Goal: Task Accomplishment & Management: Manage account settings

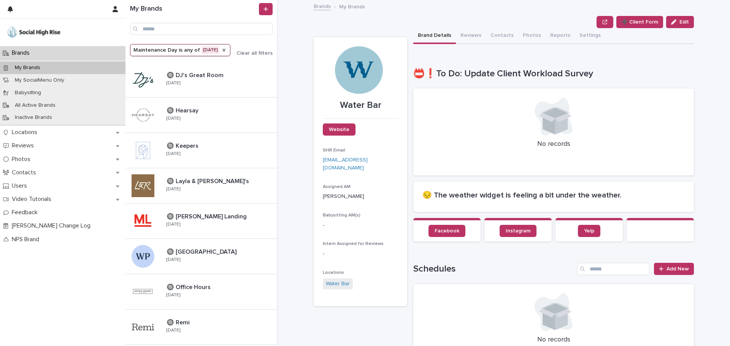
click at [227, 47] on icon "Maintenance Day" at bounding box center [224, 50] width 6 height 6
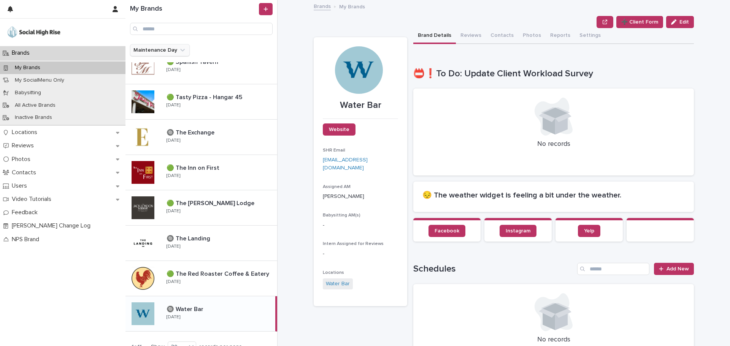
scroll to position [723, 0]
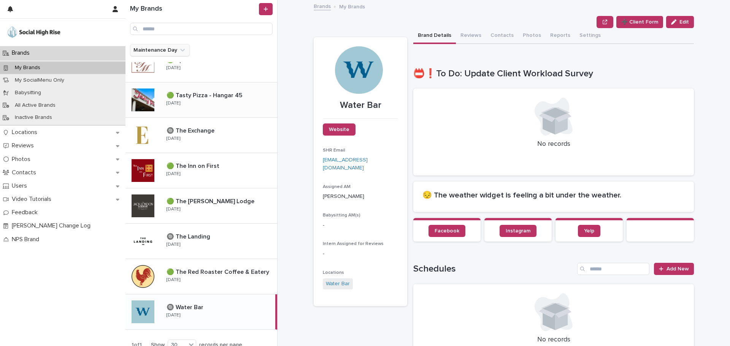
click at [214, 90] on div "🟢 Tasty Pizza - Hangar 45 🟢 Tasty Pizza - Hangar 45 [DATE]" at bounding box center [218, 100] width 117 height 22
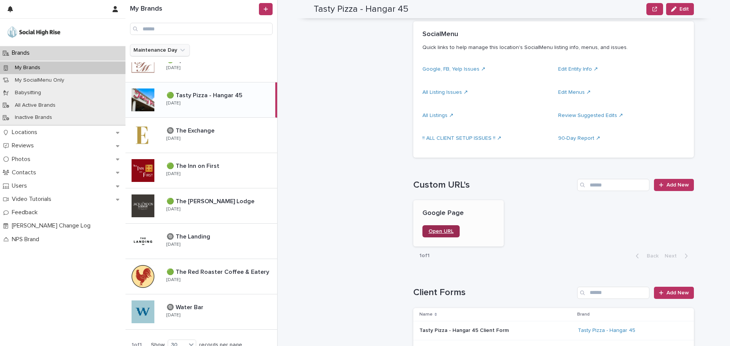
scroll to position [342, 0]
click at [444, 234] on link "Open URL" at bounding box center [441, 230] width 37 height 12
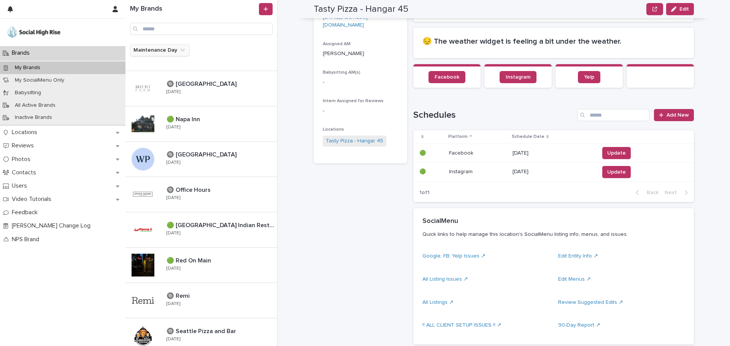
scroll to position [0, 0]
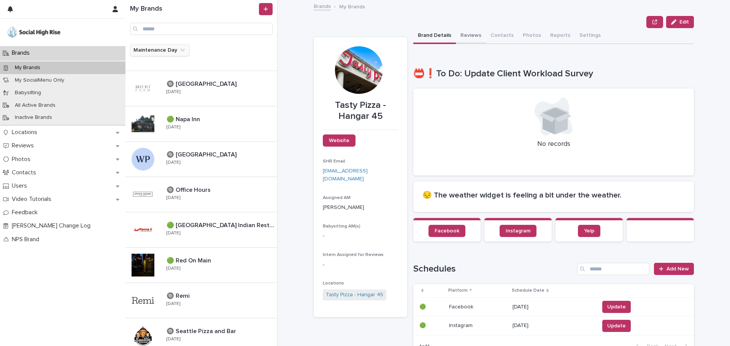
drag, startPoint x: 475, startPoint y: 34, endPoint x: 284, endPoint y: 5, distance: 192.3
click at [475, 34] on button "Reviews" at bounding box center [471, 36] width 30 height 16
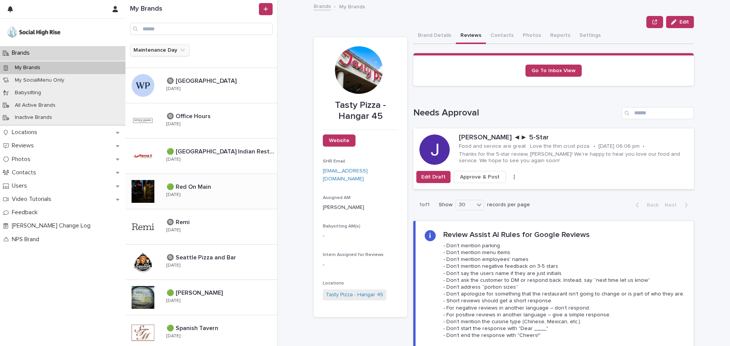
scroll to position [532, 0]
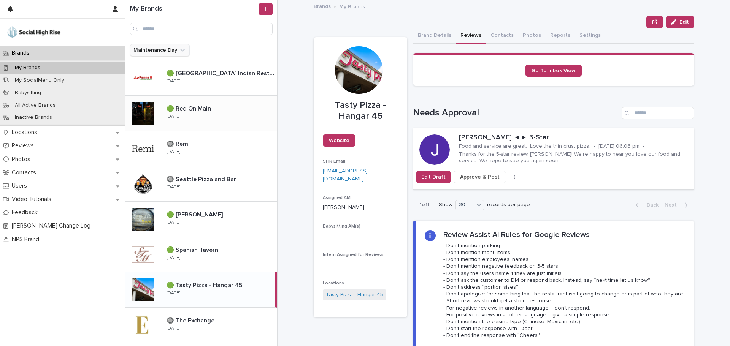
click at [216, 113] on div "🟢 Red On Main 🟢 Red On Main [DATE]" at bounding box center [218, 113] width 117 height 22
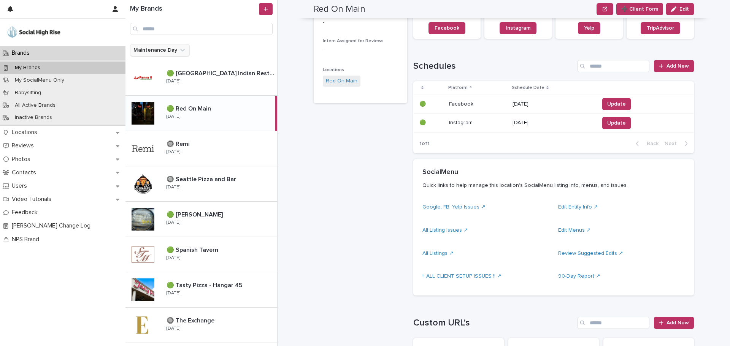
scroll to position [304, 0]
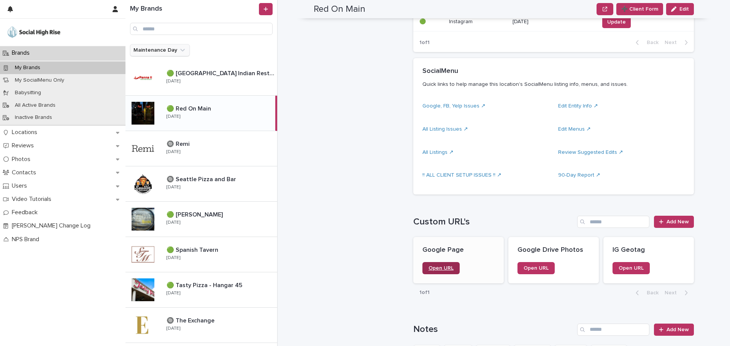
click at [441, 268] on span "Open URL" at bounding box center [441, 268] width 25 height 5
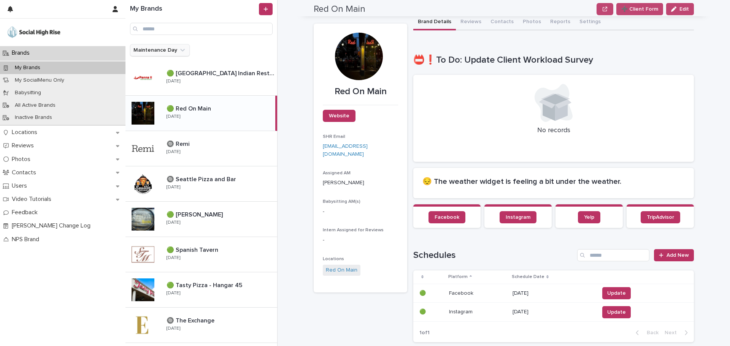
scroll to position [0, 0]
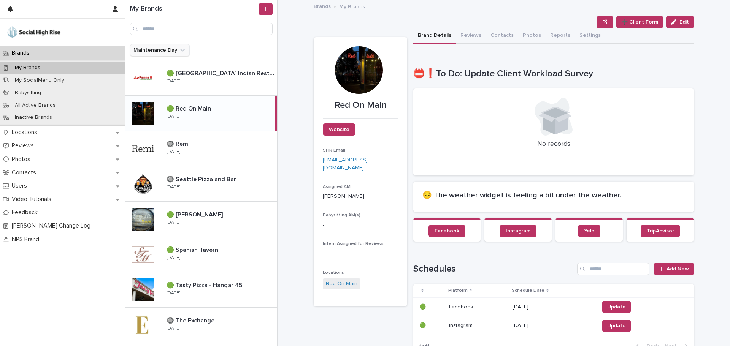
click at [471, 38] on button "Reviews" at bounding box center [471, 36] width 30 height 16
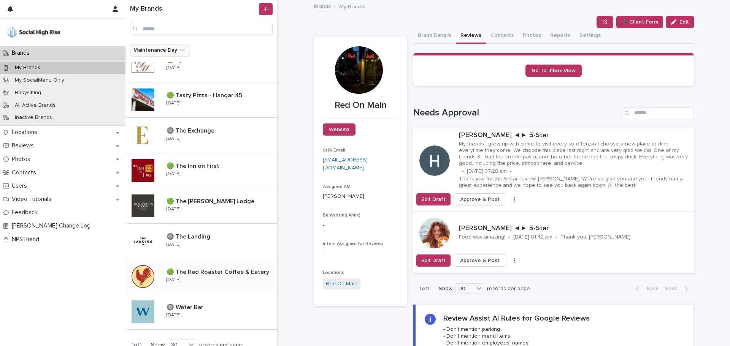
scroll to position [750, 0]
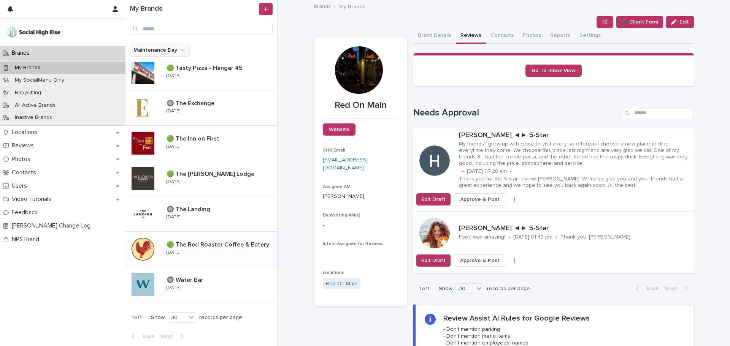
click at [211, 255] on div "🟢 The Red Roaster Coffee & Eatery 🟢 The Red Roaster Coffee & Eatery [DATE]" at bounding box center [218, 249] width 117 height 22
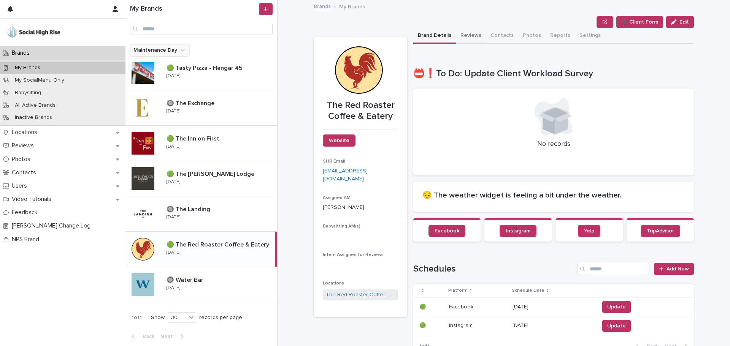
click at [476, 38] on button "Reviews" at bounding box center [471, 36] width 30 height 16
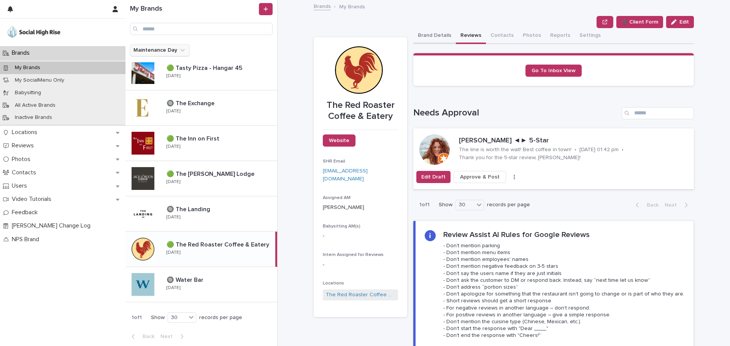
click at [423, 37] on button "Brand Details" at bounding box center [434, 36] width 43 height 16
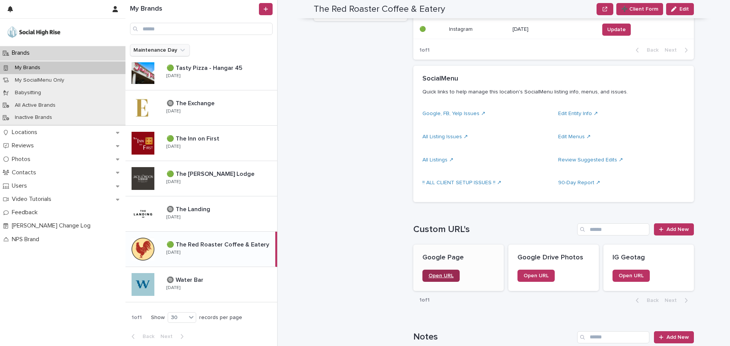
scroll to position [304, 0]
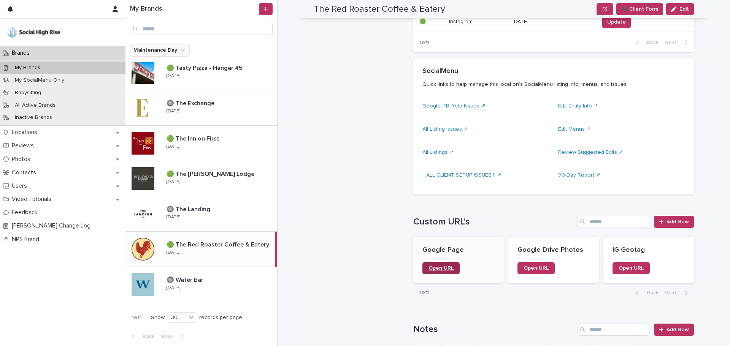
click at [440, 264] on link "Open URL" at bounding box center [441, 268] width 37 height 12
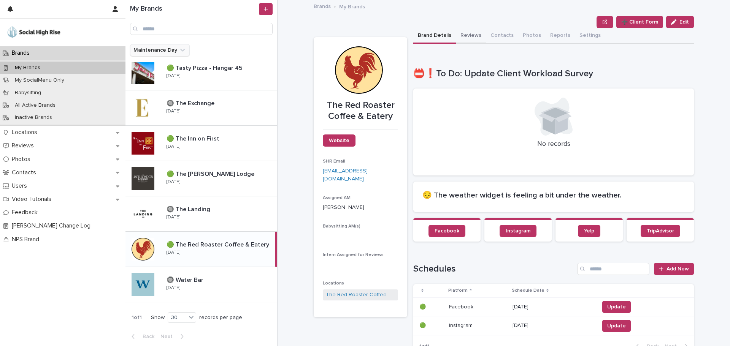
click at [467, 39] on button "Reviews" at bounding box center [471, 36] width 30 height 16
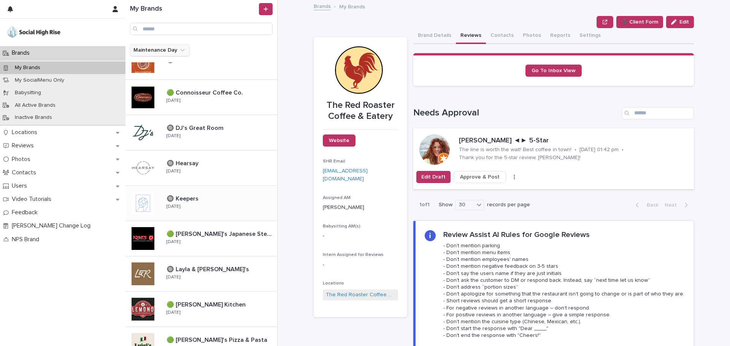
scroll to position [190, 0]
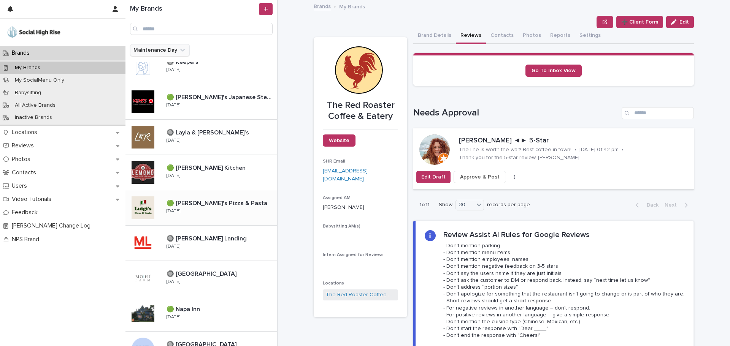
click at [208, 213] on div "🟢 [PERSON_NAME]'s Pizza & Pasta 🟢 [PERSON_NAME]'s Pizza & Pasta [DATE]" at bounding box center [218, 208] width 117 height 22
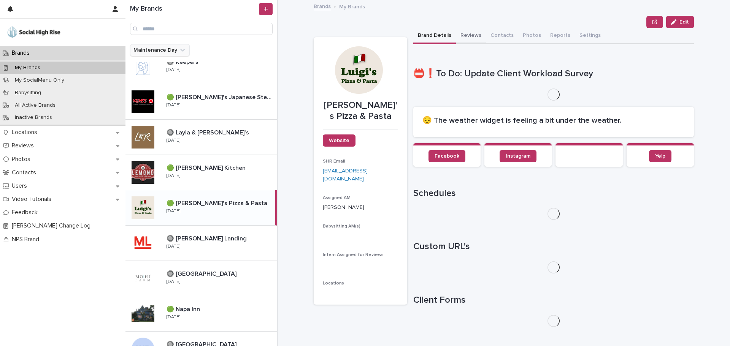
click at [463, 29] on button "Reviews" at bounding box center [471, 36] width 30 height 16
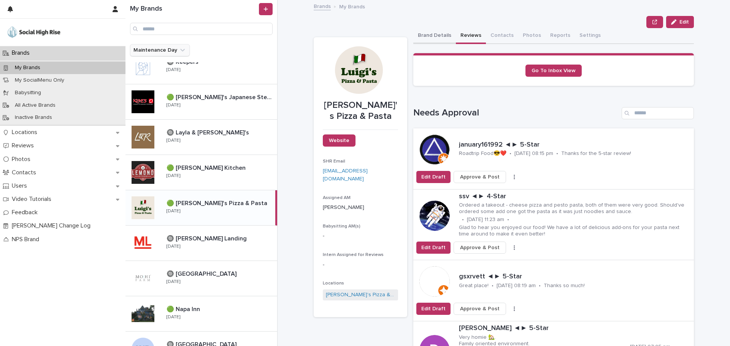
click at [450, 33] on button "Brand Details" at bounding box center [434, 36] width 43 height 16
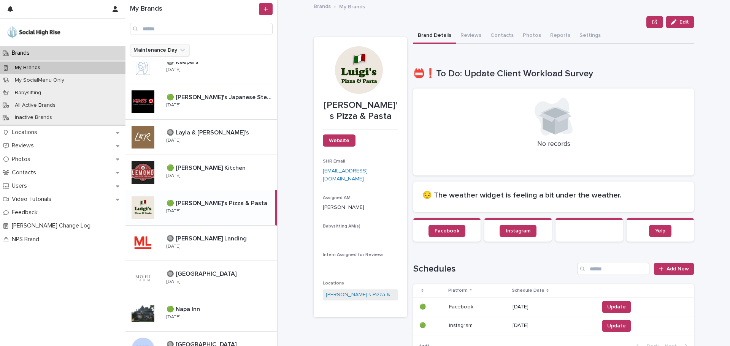
click at [289, 125] on div "**********" at bounding box center [508, 173] width 443 height 346
click at [396, 160] on section "[PERSON_NAME]'s Pizza & Pasta Website SHR Email [EMAIL_ADDRESS][DOMAIN_NAME] As…" at bounding box center [361, 177] width 94 height 280
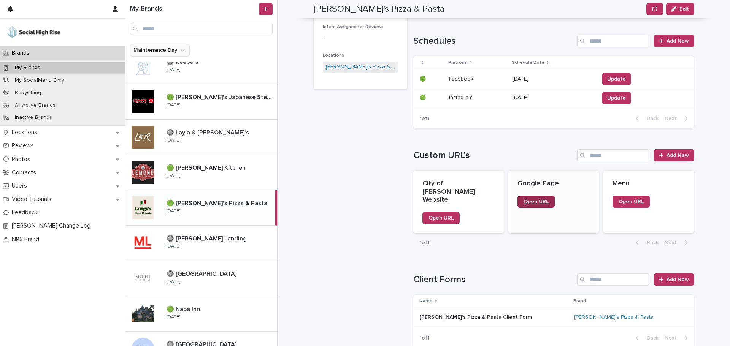
click at [534, 199] on span "Open URL" at bounding box center [536, 201] width 25 height 5
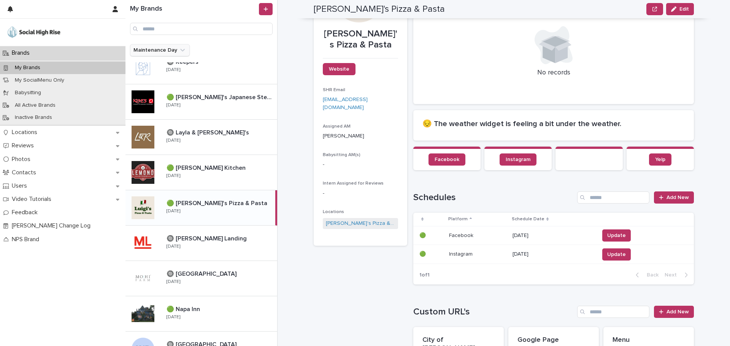
scroll to position [0, 0]
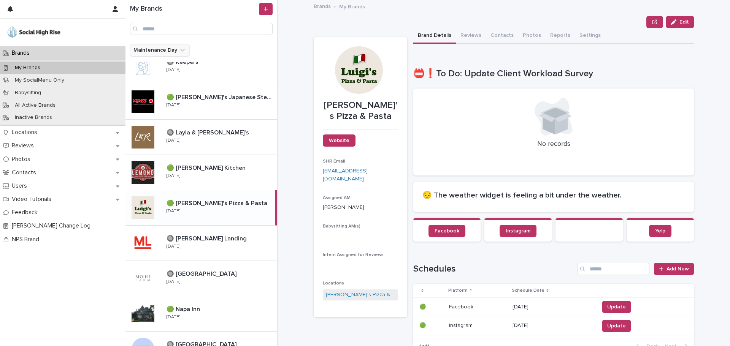
drag, startPoint x: 461, startPoint y: 32, endPoint x: 395, endPoint y: 4, distance: 71.9
click at [465, 37] on button "Reviews" at bounding box center [471, 36] width 30 height 16
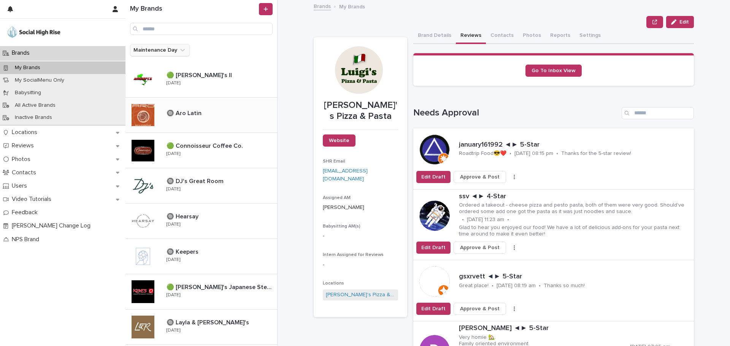
scroll to position [190, 0]
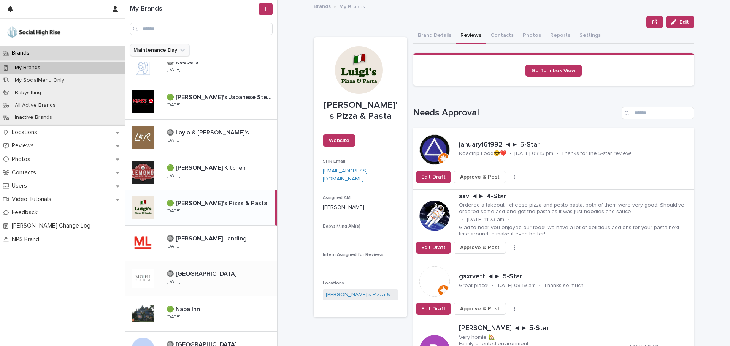
click at [221, 293] on div "🔘 MOHI Farm 🔘 [GEOGRAPHIC_DATA] [DATE]" at bounding box center [202, 278] width 152 height 35
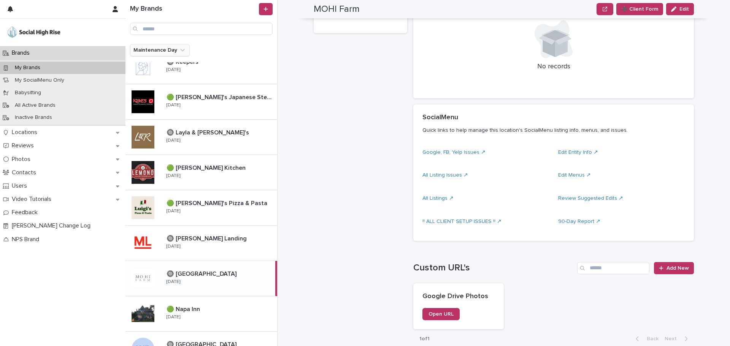
scroll to position [342, 0]
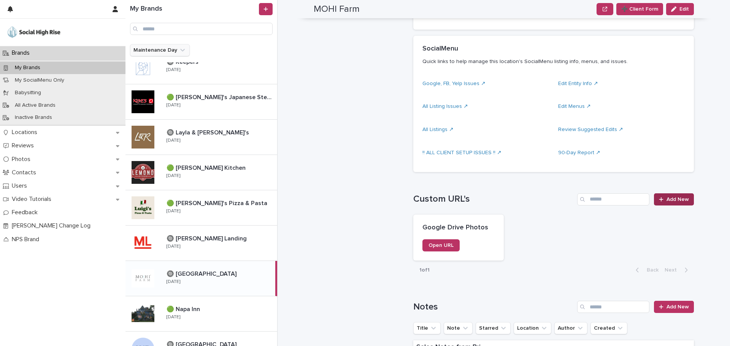
click at [691, 195] on link "Add New" at bounding box center [674, 200] width 40 height 12
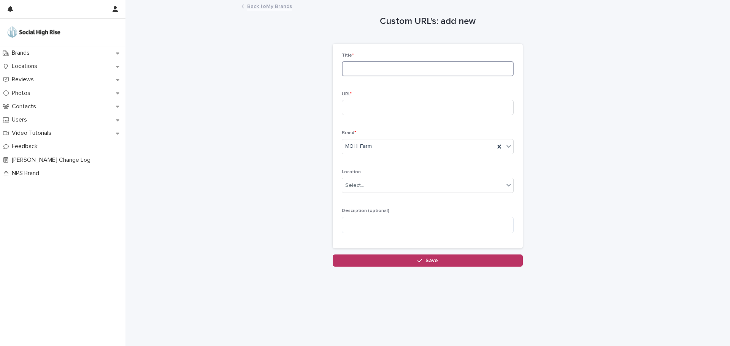
click at [356, 68] on input at bounding box center [428, 68] width 172 height 15
type input "**********"
click at [364, 109] on input at bounding box center [428, 107] width 172 height 15
paste input "**********"
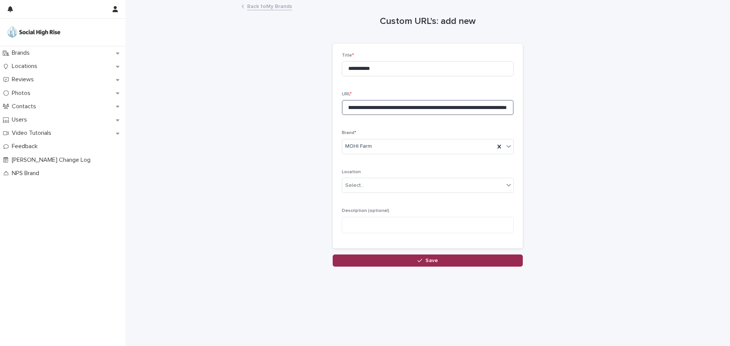
type input "**********"
click at [391, 258] on button "Save" at bounding box center [428, 261] width 190 height 12
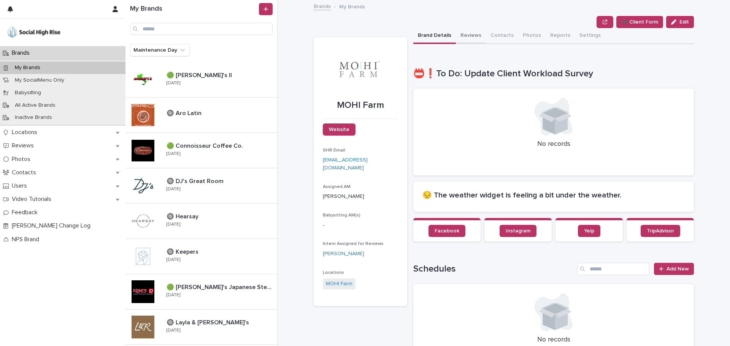
click at [482, 32] on div "Brand Details Reviews Contacts Photos Reports Settings" at bounding box center [553, 36] width 281 height 16
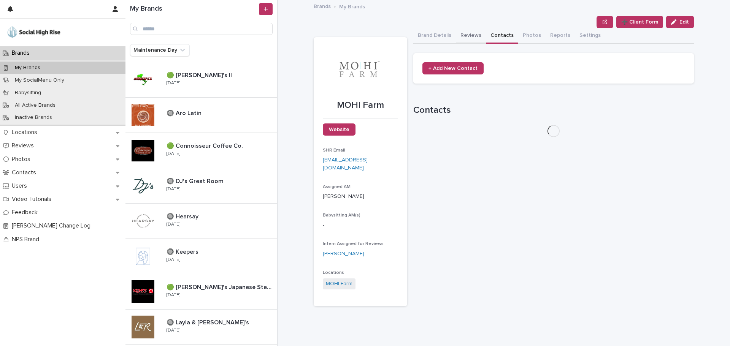
click at [463, 38] on button "Reviews" at bounding box center [471, 36] width 30 height 16
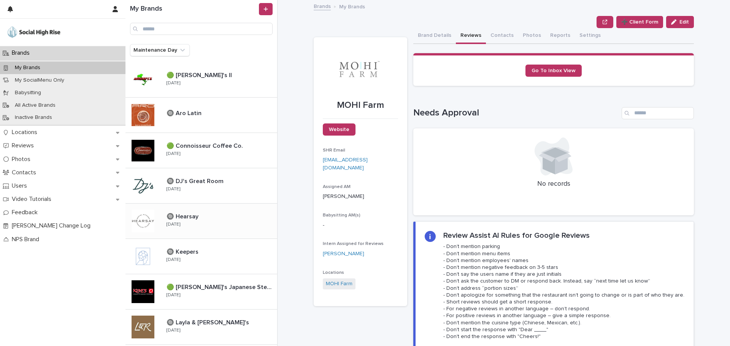
scroll to position [76, 0]
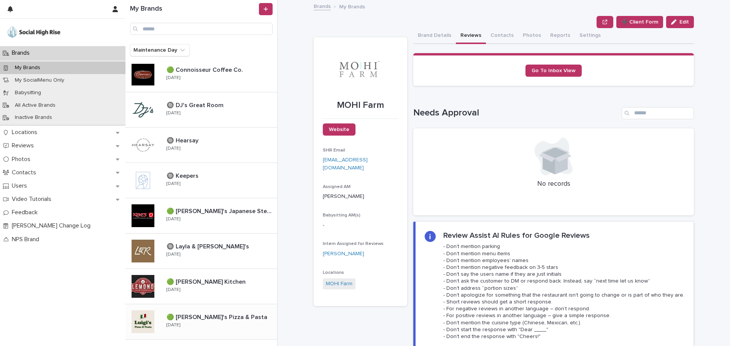
click at [189, 317] on p "🟢 [PERSON_NAME]'s Pizza & Pasta" at bounding box center [218, 317] width 102 height 9
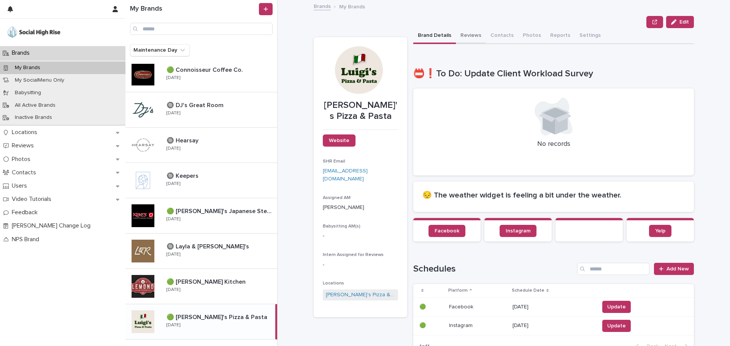
click at [473, 44] on button "Reviews" at bounding box center [471, 36] width 30 height 16
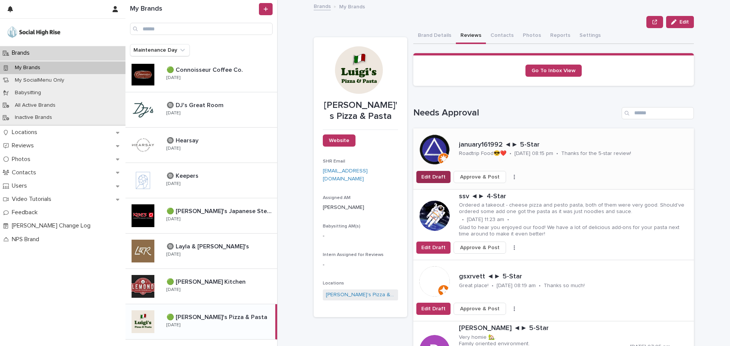
click at [430, 178] on span "Edit Draft" at bounding box center [433, 177] width 24 height 8
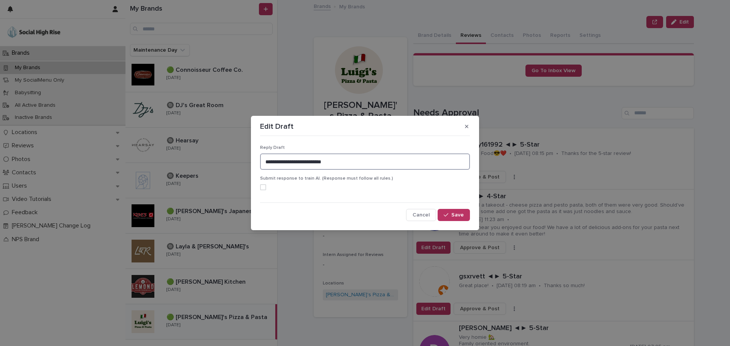
drag, startPoint x: 388, startPoint y: 157, endPoint x: 0, endPoint y: 143, distance: 388.5
click at [0, 143] on div "**********" at bounding box center [365, 173] width 730 height 346
type textarea "**********"
click at [459, 214] on span "Save" at bounding box center [457, 215] width 13 height 5
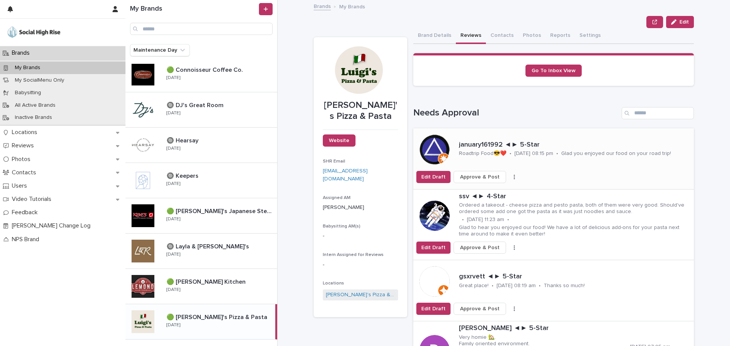
click at [489, 178] on span "Approve & Post" at bounding box center [480, 177] width 40 height 8
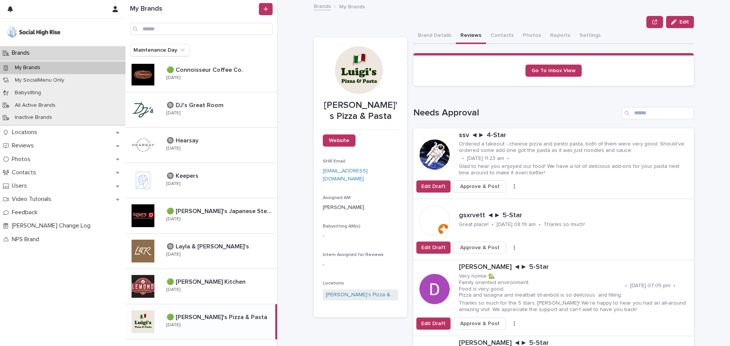
drag, startPoint x: 439, startPoint y: 39, endPoint x: 402, endPoint y: 148, distance: 114.7
click at [439, 38] on button "Brand Details" at bounding box center [434, 36] width 43 height 16
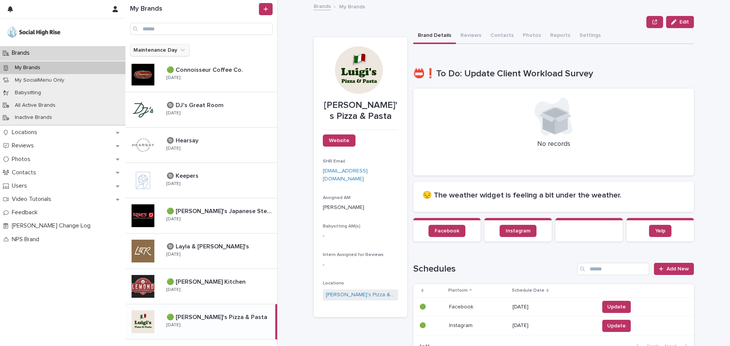
click at [183, 52] on icon "Maintenance Day" at bounding box center [183, 50] width 8 height 8
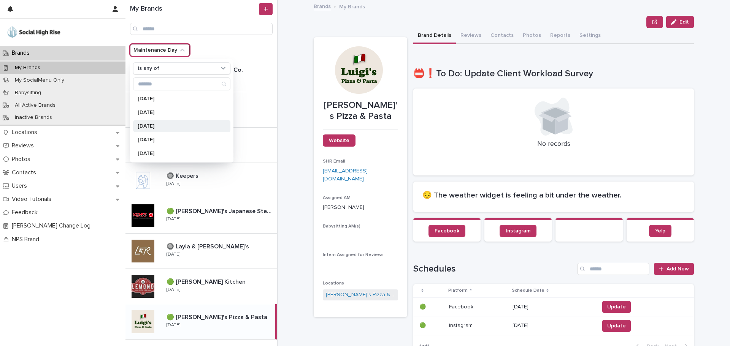
click at [156, 127] on p "[DATE]" at bounding box center [178, 126] width 81 height 5
click at [300, 78] on div "**********" at bounding box center [508, 173] width 443 height 346
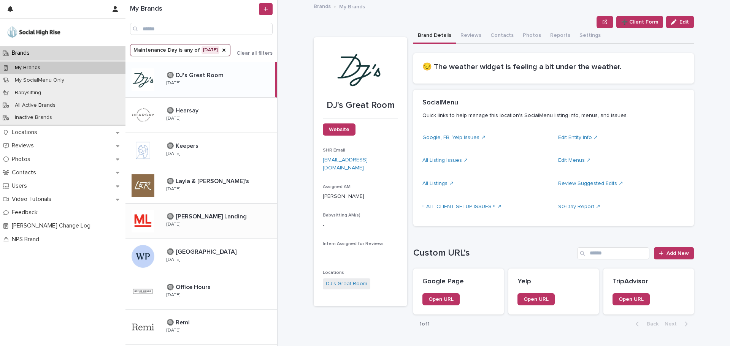
click at [221, 224] on div "🔘 [PERSON_NAME] Landing 🔘 [PERSON_NAME][GEOGRAPHIC_DATA] [DATE]" at bounding box center [218, 221] width 117 height 22
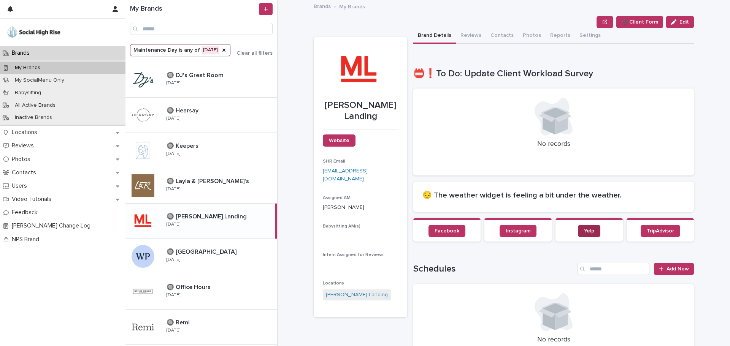
click at [588, 236] on link "Yelp" at bounding box center [589, 231] width 22 height 12
click at [473, 34] on button "Reviews" at bounding box center [471, 36] width 30 height 16
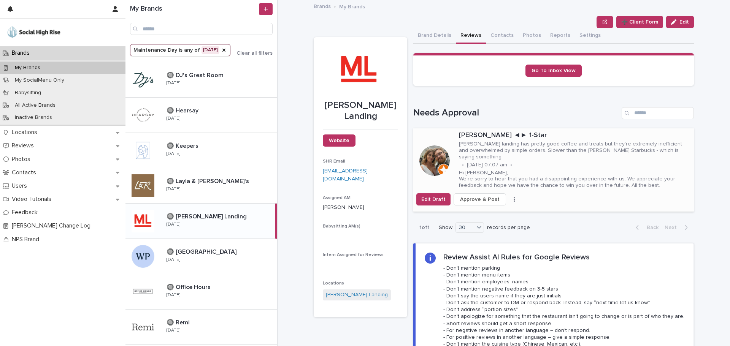
click at [542, 129] on div "[PERSON_NAME] ◄► 1-Star [PERSON_NAME] landing has pretty good coffee and treats…" at bounding box center [575, 161] width 238 height 65
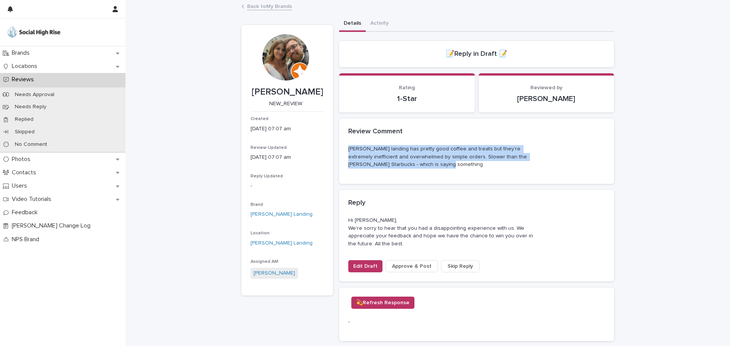
drag, startPoint x: 414, startPoint y: 164, endPoint x: 340, endPoint y: 149, distance: 75.3
click at [340, 149] on div "[PERSON_NAME] landing has pretty good coffee and treats but they’re extremely i…" at bounding box center [476, 164] width 275 height 39
copy p "[PERSON_NAME] landing has pretty good coffee and treats but they’re extremely i…"
click at [283, 4] on link "Back to My Brands" at bounding box center [269, 6] width 45 height 9
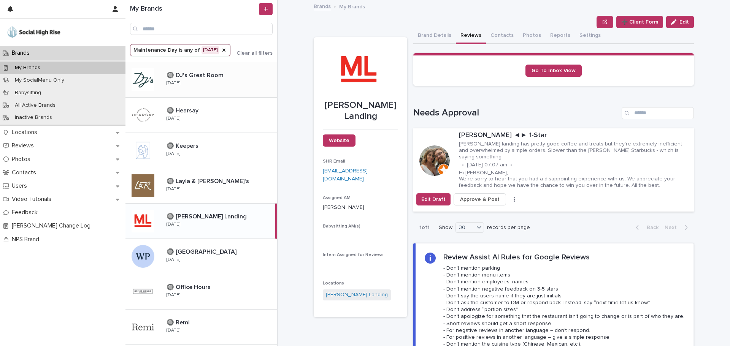
click at [433, 40] on button "Brand Details" at bounding box center [434, 36] width 43 height 16
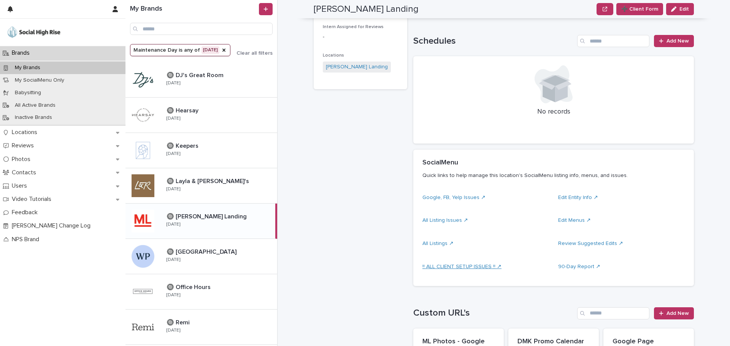
scroll to position [418, 0]
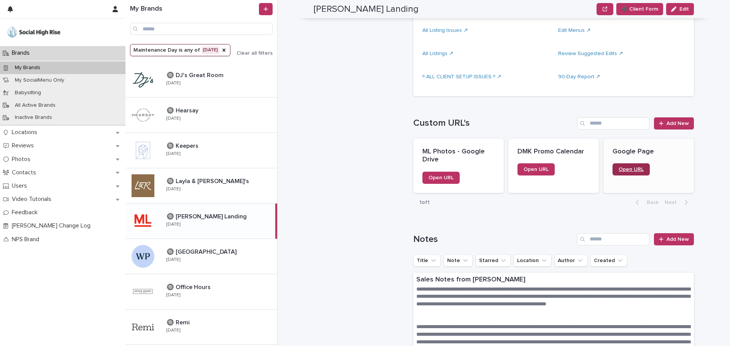
click at [622, 168] on span "Open URL" at bounding box center [631, 169] width 25 height 5
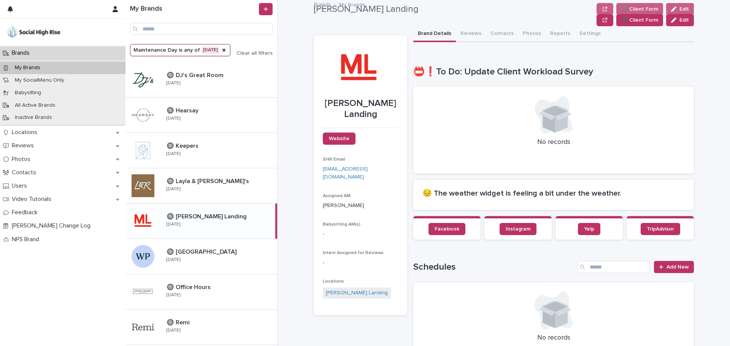
scroll to position [0, 0]
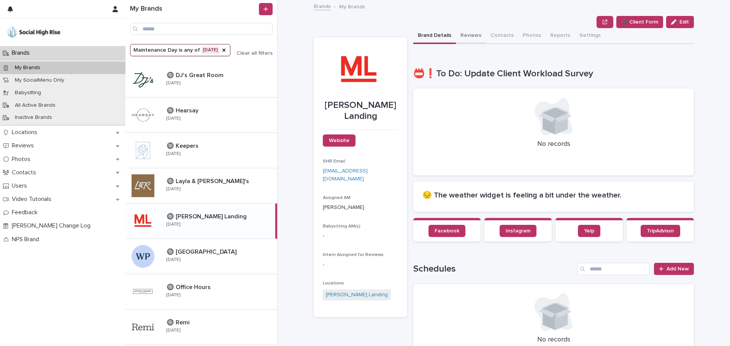
click at [471, 42] on button "Reviews" at bounding box center [471, 36] width 30 height 16
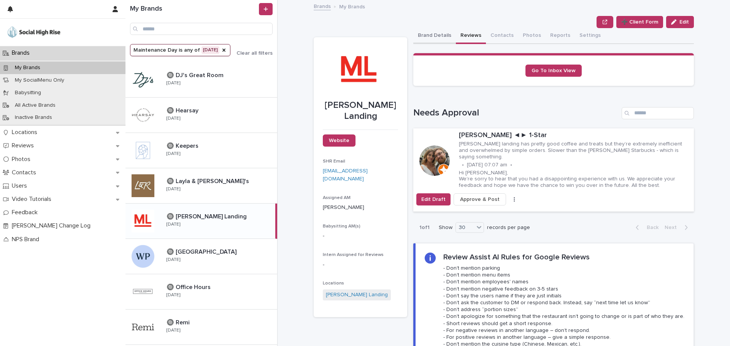
click at [423, 30] on button "Brand Details" at bounding box center [434, 36] width 43 height 16
